Goal: Information Seeking & Learning: Learn about a topic

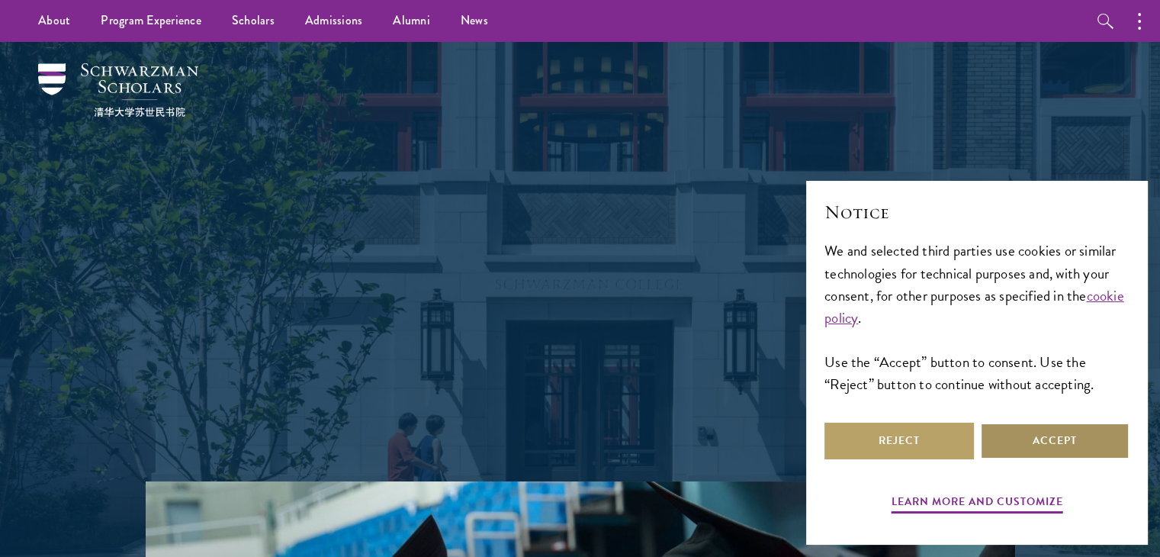
click at [1041, 434] on button "Accept" at bounding box center [1054, 440] width 149 height 37
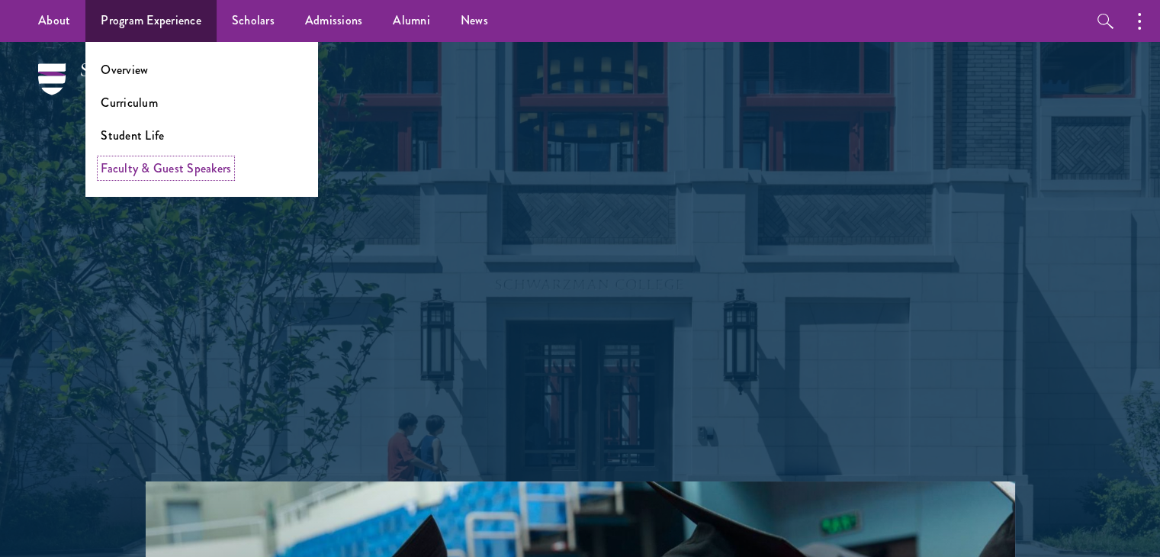
click at [161, 172] on link "Faculty & Guest Speakers" at bounding box center [166, 168] width 130 height 18
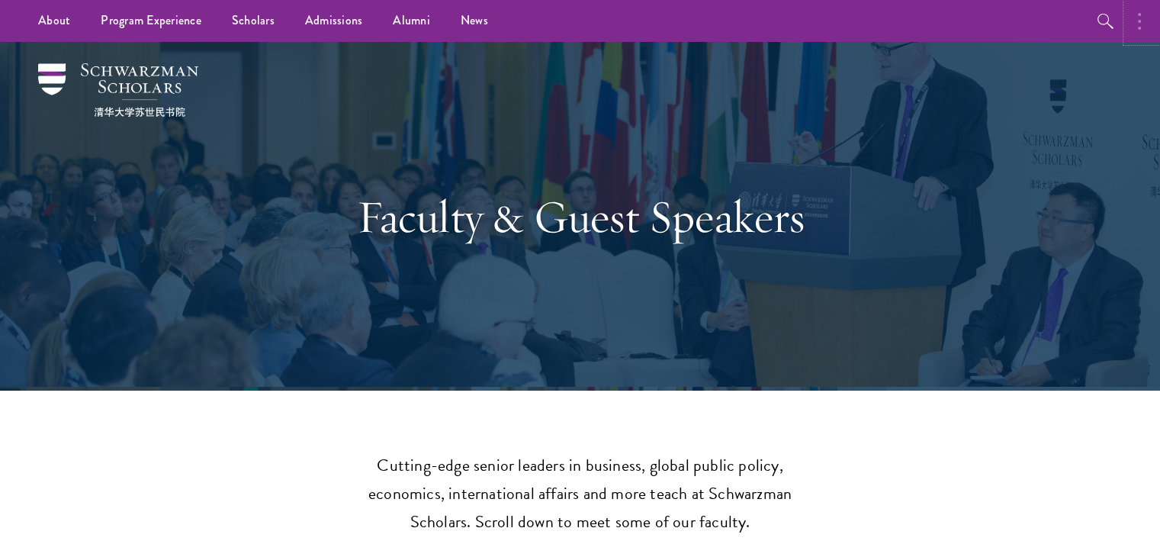
click at [1151, 11] on button "button" at bounding box center [1143, 21] width 34 height 42
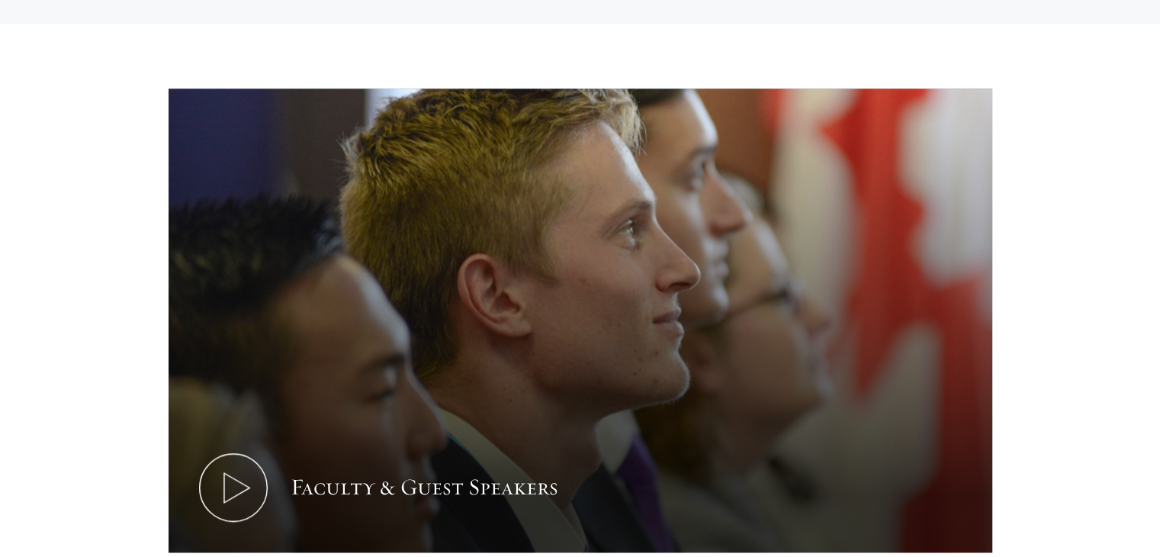
scroll to position [7131, 0]
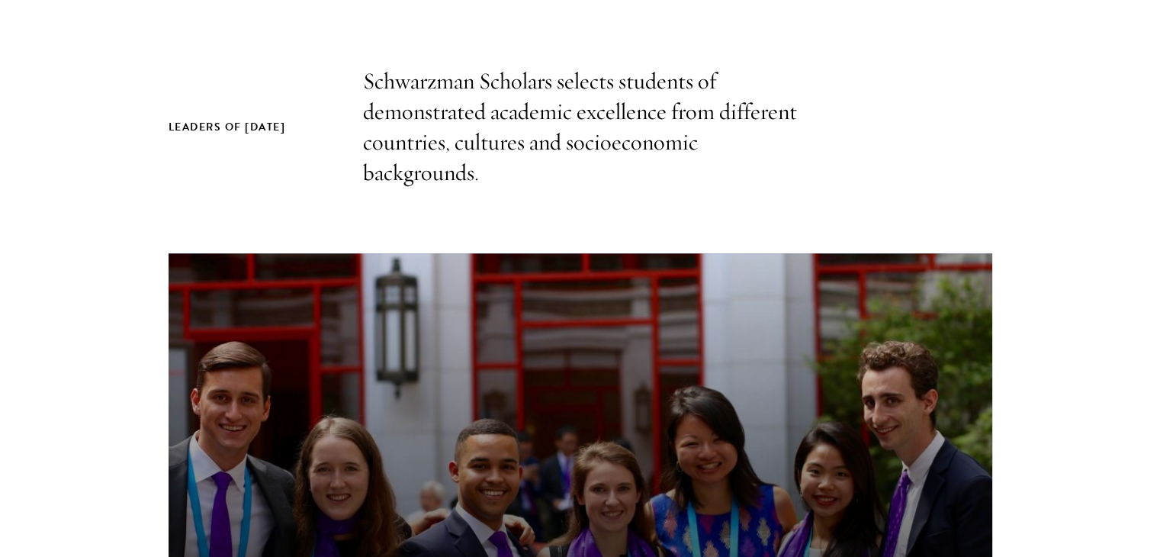
scroll to position [479, 0]
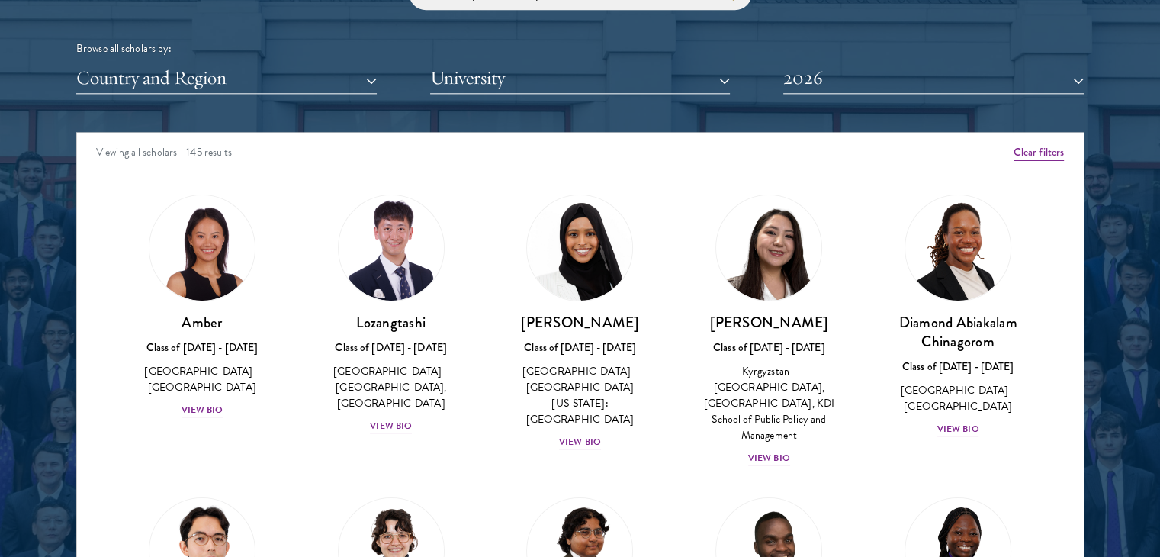
scroll to position [1894, 0]
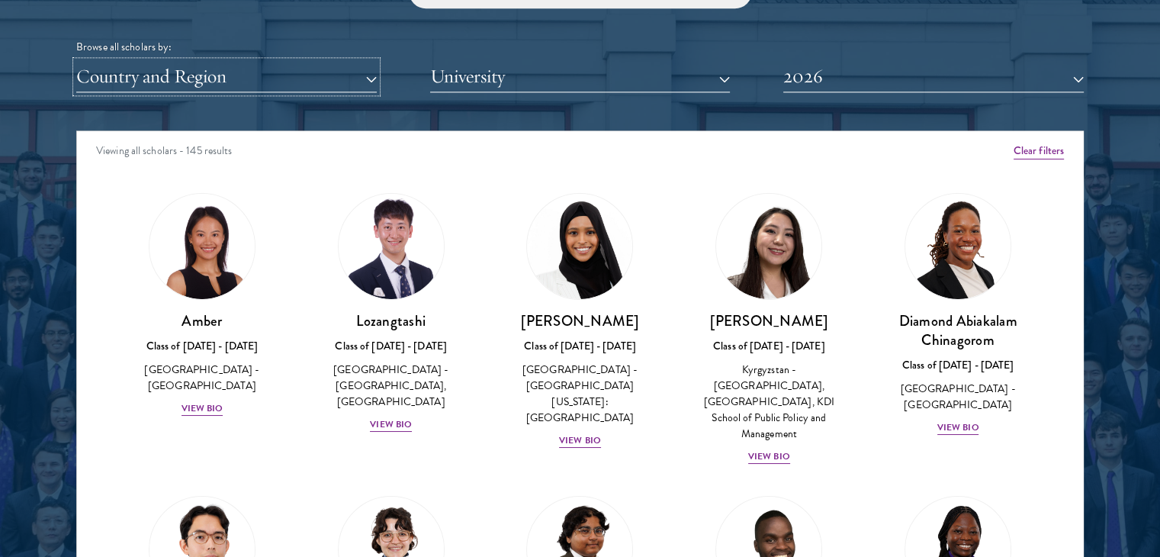
click at [360, 77] on button "Country and Region" at bounding box center [226, 76] width 300 height 31
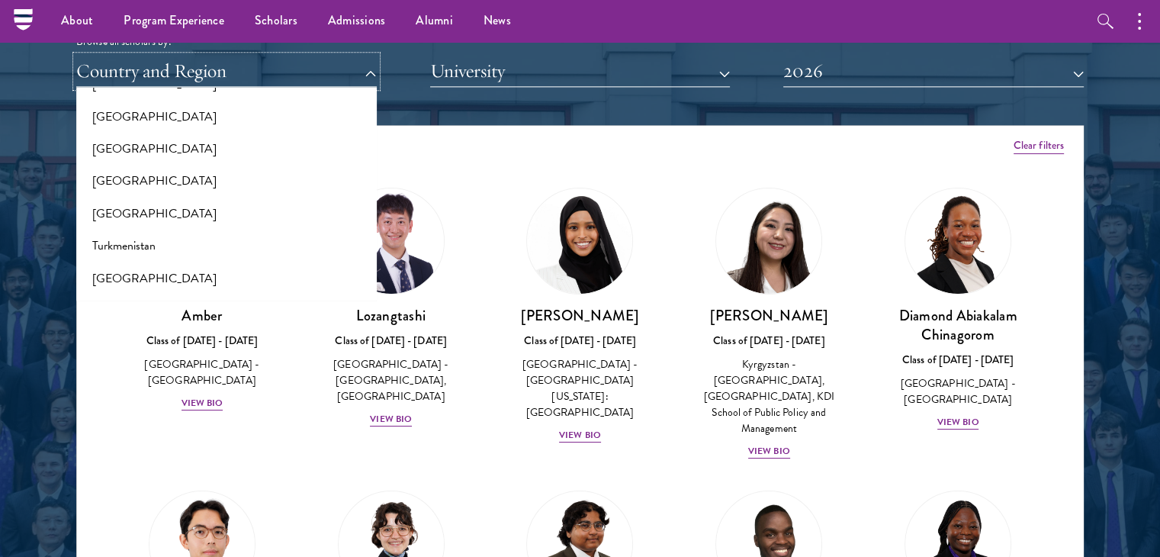
scroll to position [2938, 0]
click at [112, 219] on button "[GEOGRAPHIC_DATA]" at bounding box center [226, 216] width 291 height 32
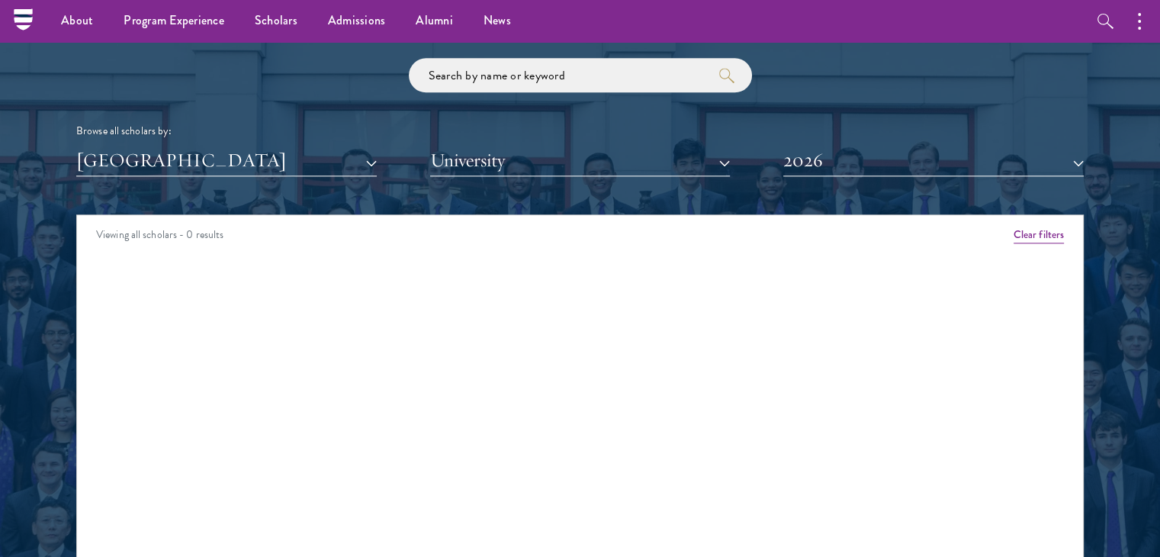
scroll to position [1809, 0]
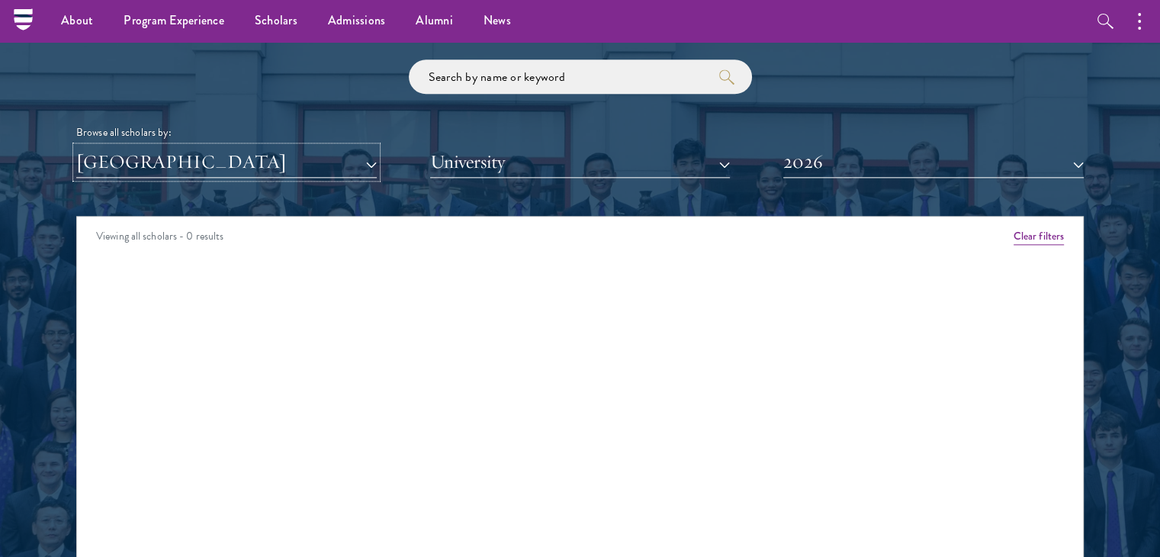
click at [219, 159] on button "[GEOGRAPHIC_DATA]" at bounding box center [226, 161] width 300 height 31
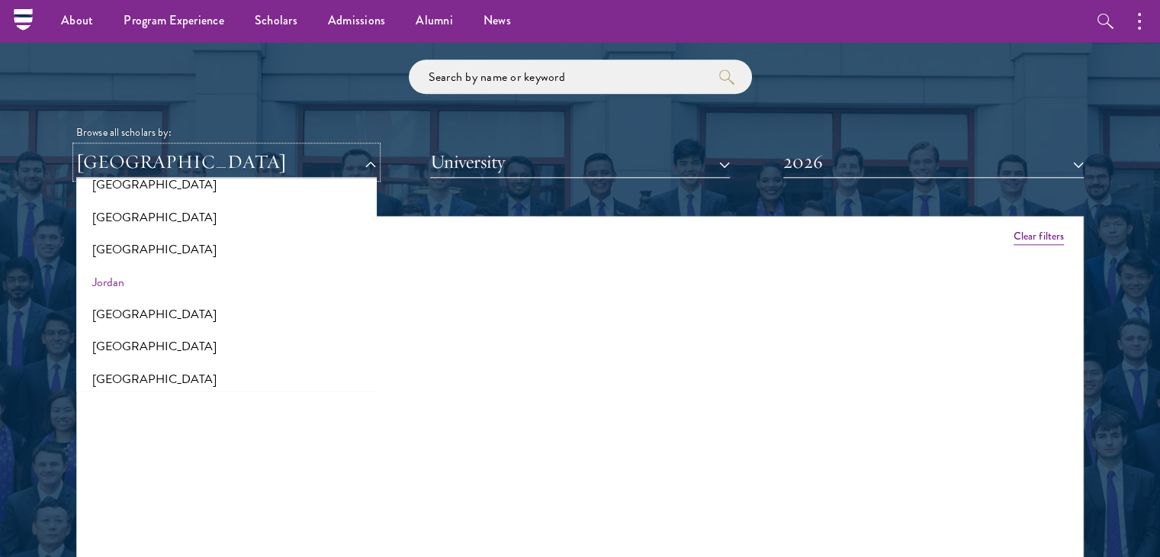
scroll to position [1379, 0]
click at [206, 311] on button "[GEOGRAPHIC_DATA]" at bounding box center [226, 314] width 291 height 32
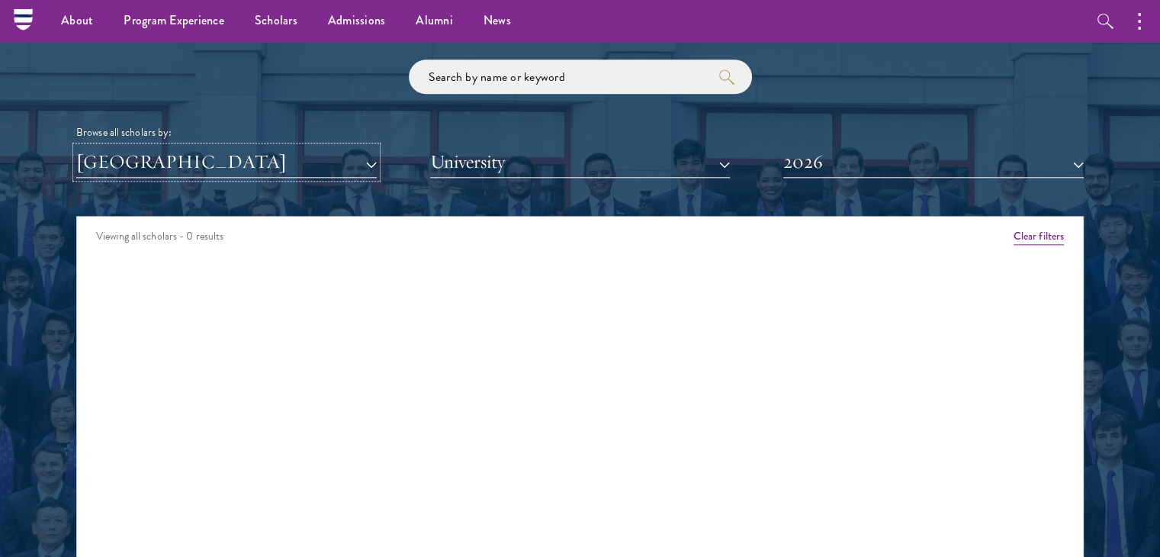
click at [226, 165] on button "[GEOGRAPHIC_DATA]" at bounding box center [226, 161] width 300 height 31
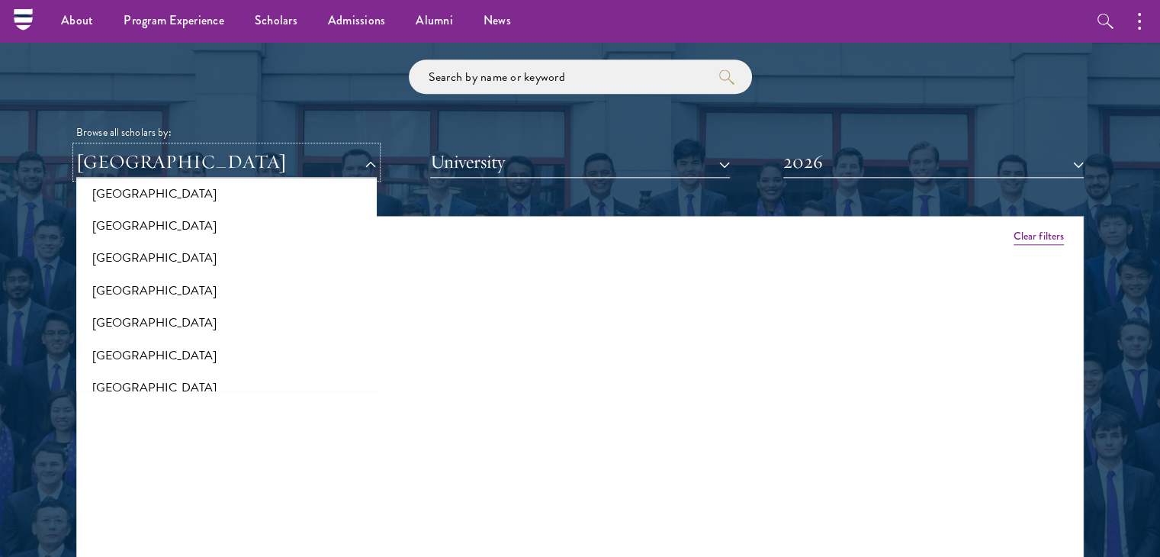
scroll to position [1629, 0]
click at [155, 322] on button "[GEOGRAPHIC_DATA]" at bounding box center [226, 323] width 291 height 32
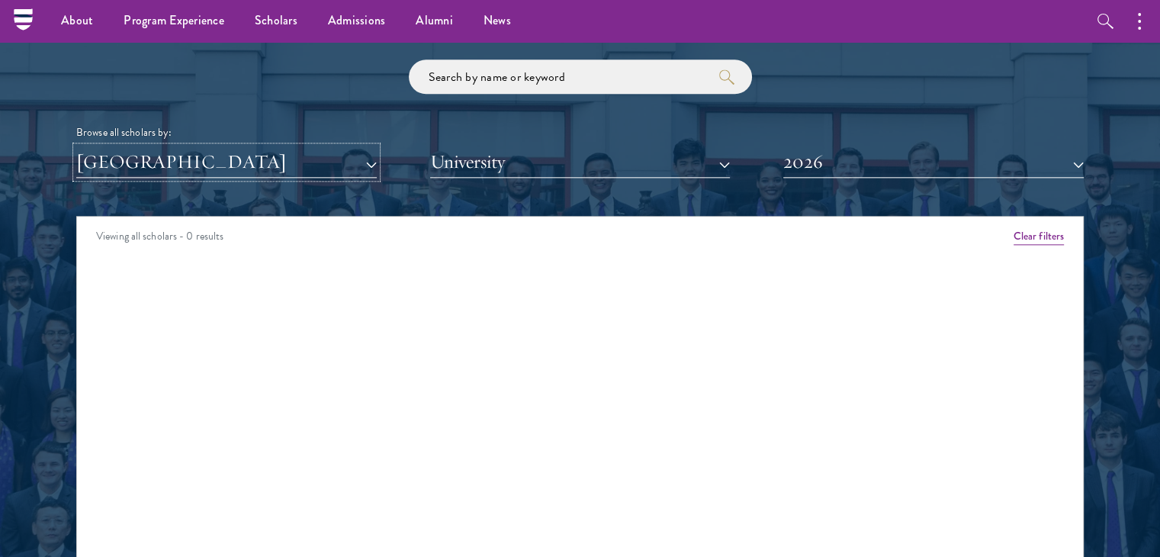
click at [219, 156] on button "[GEOGRAPHIC_DATA]" at bounding box center [226, 161] width 300 height 31
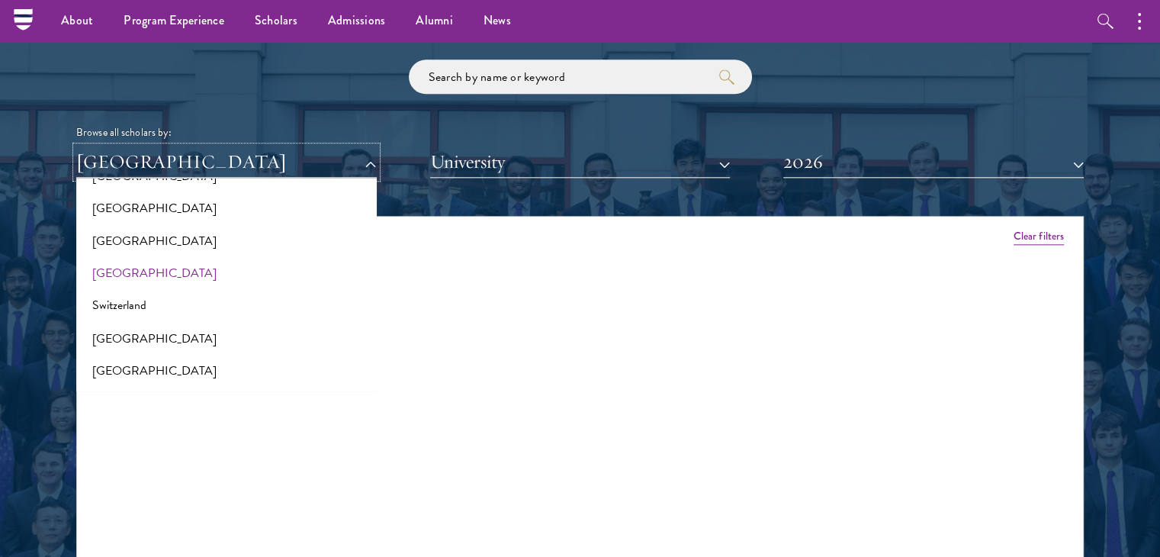
scroll to position [2731, 0]
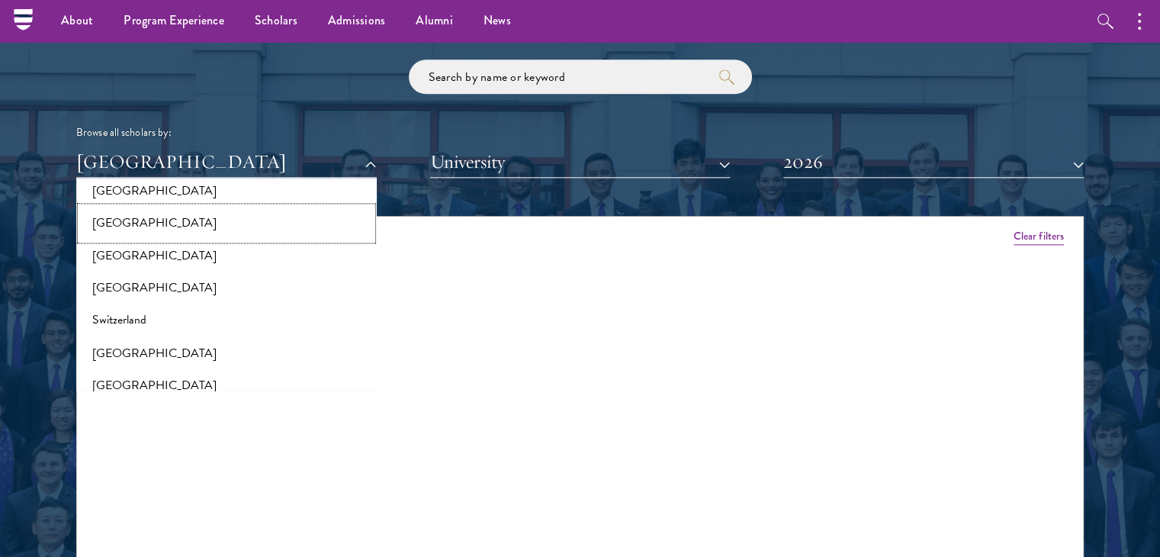
click at [161, 226] on button "[GEOGRAPHIC_DATA]" at bounding box center [226, 223] width 291 height 32
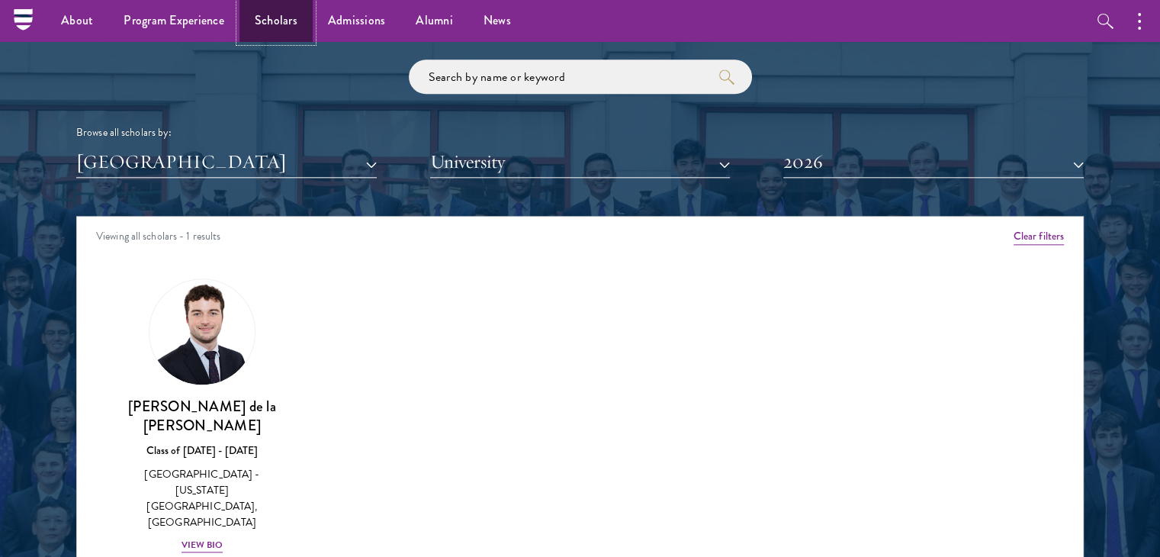
click at [299, 24] on link "Scholars" at bounding box center [275, 21] width 73 height 42
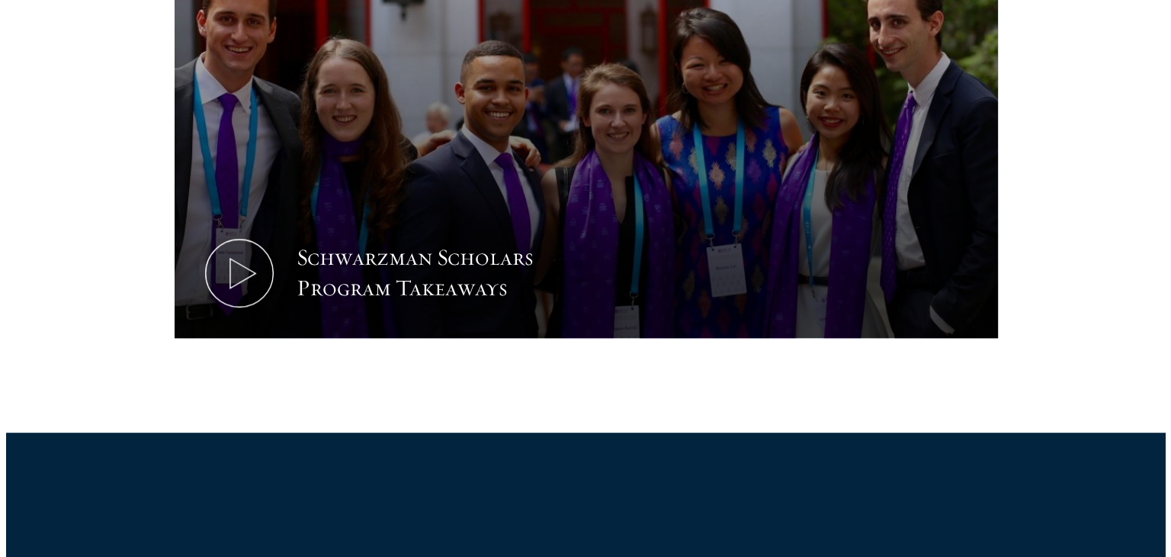
scroll to position [859, 0]
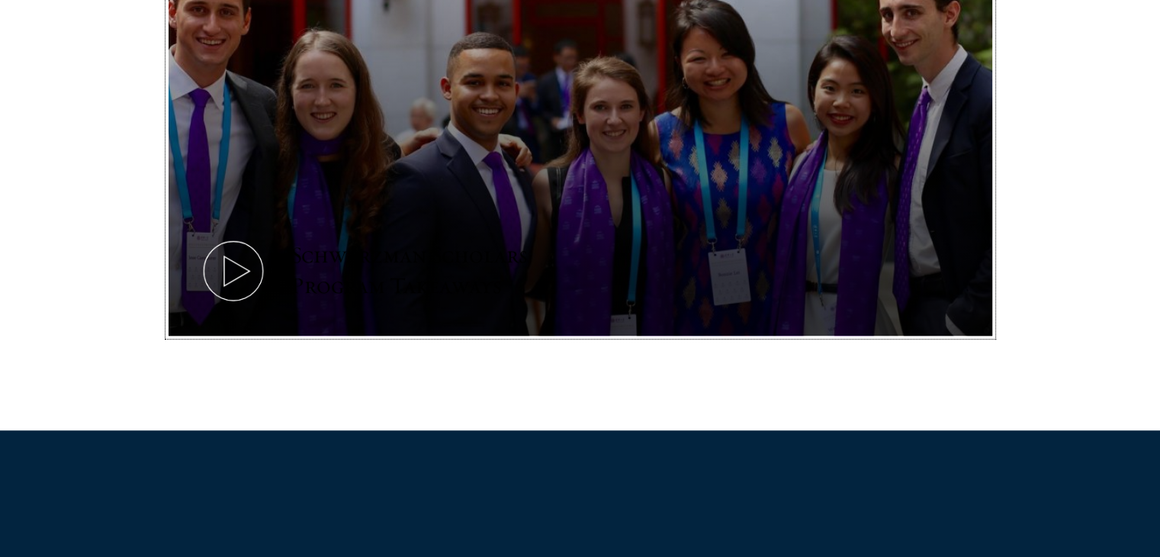
click at [244, 242] on icon at bounding box center [233, 270] width 69 height 69
